Goal: Task Accomplishment & Management: Use online tool/utility

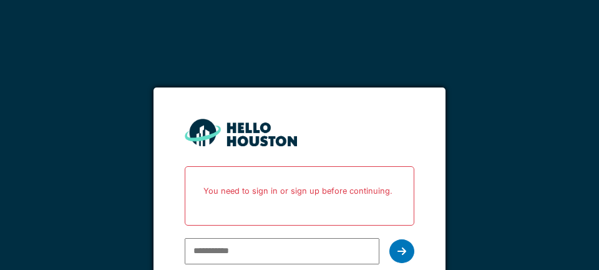
type input "**********"
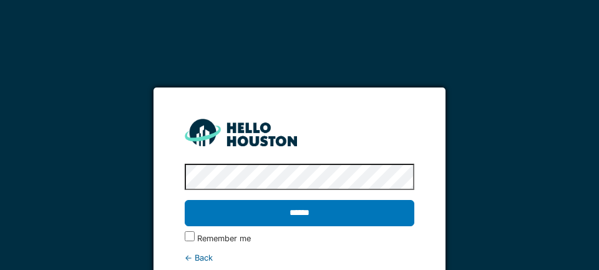
click at [340, 215] on input "******" at bounding box center [299, 213] width 229 height 26
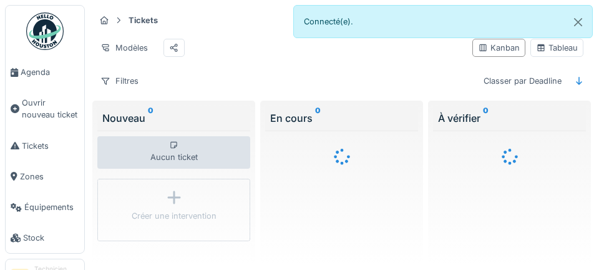
click at [41, 74] on span "Agenda" at bounding box center [50, 72] width 59 height 12
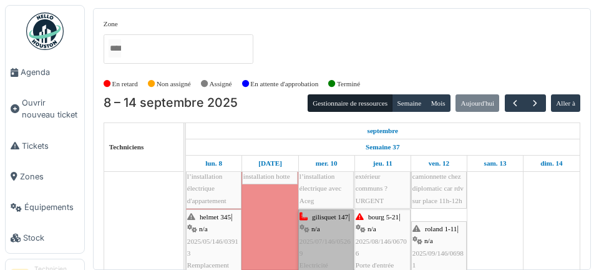
click at [333, 237] on link "gilisquet 147 | n/a 2025/07/146/05269 Electricité" at bounding box center [326, 241] width 56 height 64
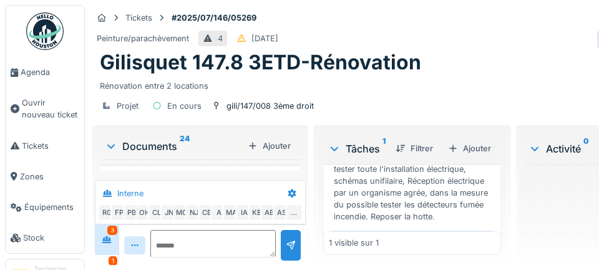
scroll to position [78, 0]
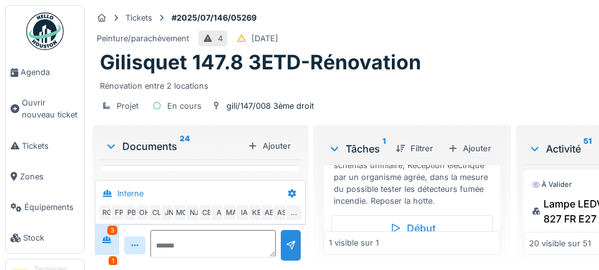
click at [423, 225] on div "Début" at bounding box center [413, 228] width 162 height 26
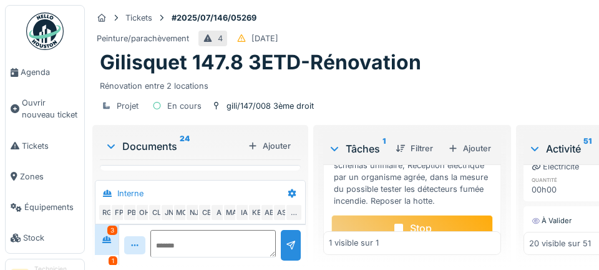
scroll to position [0, 0]
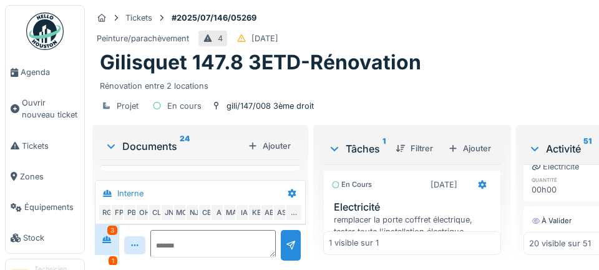
click at [486, 189] on div at bounding box center [483, 185] width 10 height 12
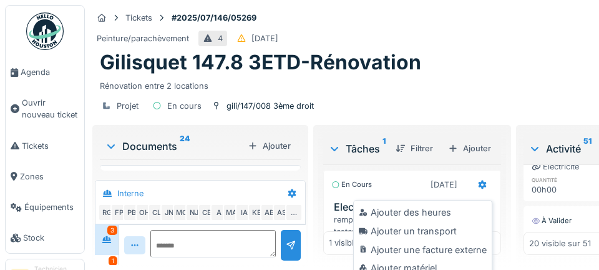
click at [452, 234] on div "Ajouter un transport" at bounding box center [423, 231] width 133 height 19
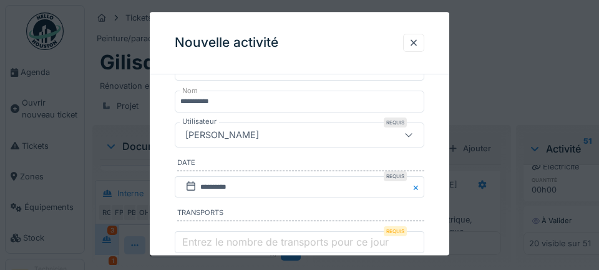
scroll to position [161, 0]
click at [232, 248] on label "Entrez le nombre de transports pour ce jour" at bounding box center [286, 241] width 212 height 15
click at [232, 248] on input "Entrez le nombre de transports pour ce jour" at bounding box center [300, 245] width 250 height 26
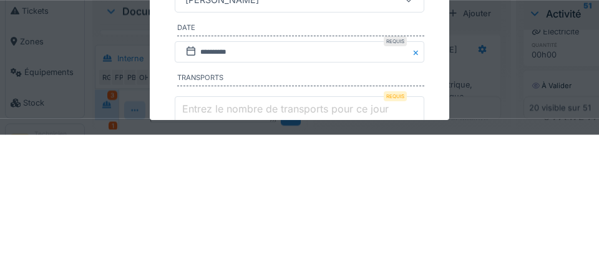
scroll to position [13, 0]
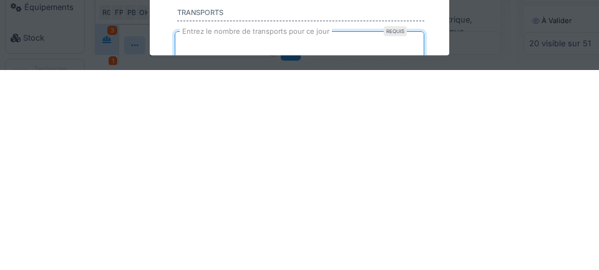
type input "*"
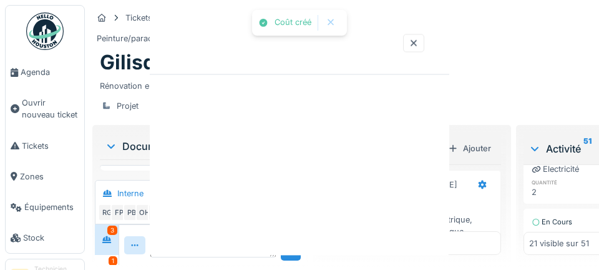
scroll to position [145, 0]
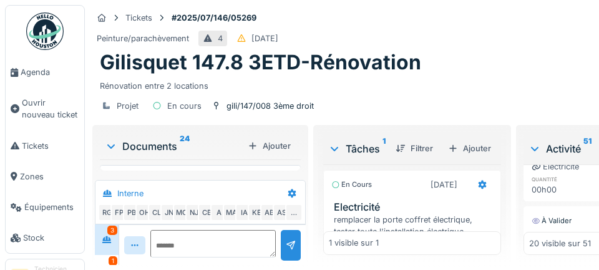
click at [39, 76] on span "Agenda" at bounding box center [50, 72] width 59 height 12
